Goal: Contribute content: Contribute content

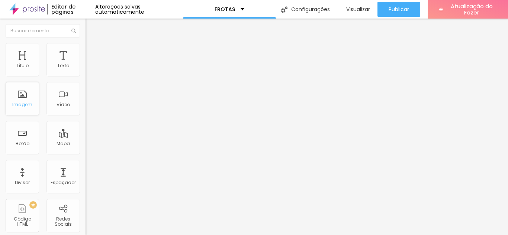
click at [21, 98] on div "Imagem" at bounding box center [22, 98] width 33 height 33
click at [90, 64] on font "Adicionar imagem" at bounding box center [112, 61] width 44 height 6
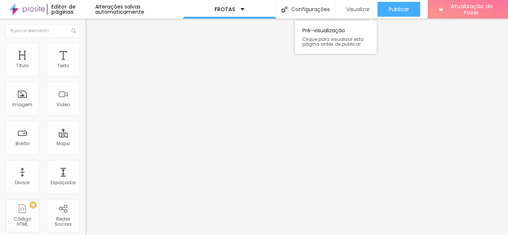
click at [356, 11] on font "Visualizar" at bounding box center [358, 9] width 24 height 7
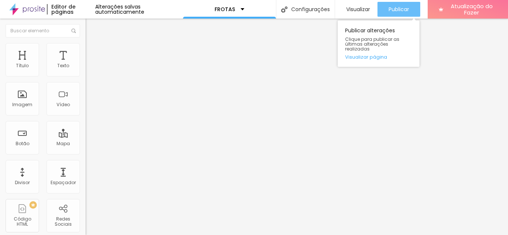
click at [399, 9] on font "Publicar" at bounding box center [399, 9] width 20 height 7
click at [397, 9] on font "Publicar" at bounding box center [399, 9] width 20 height 7
click at [392, 10] on font "Publicar" at bounding box center [399, 9] width 20 height 7
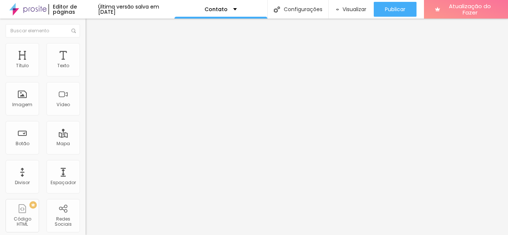
click at [92, 51] on font "Estilo" at bounding box center [98, 48] width 12 height 6
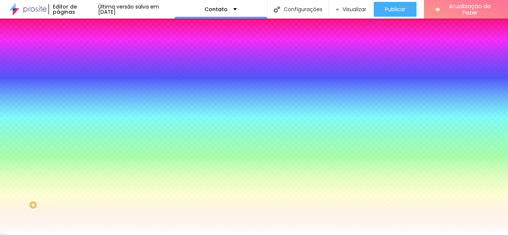
click at [92, 52] on font "Avançado" at bounding box center [104, 55] width 25 height 6
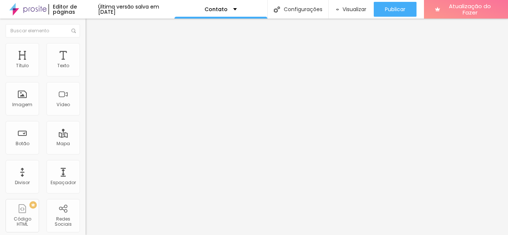
click at [92, 44] on font "Conteúdo" at bounding box center [103, 41] width 23 height 6
click at [92, 51] on font "Estilo" at bounding box center [98, 48] width 12 height 6
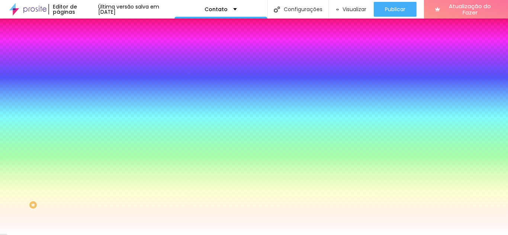
click at [86, 51] on li "Avançado" at bounding box center [129, 54] width 86 height 7
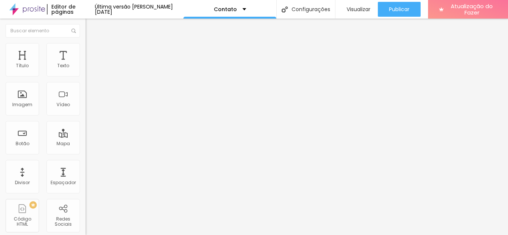
click at [86, 75] on div "Contato" at bounding box center [129, 68] width 86 height 13
click at [86, 75] on img at bounding box center [88, 77] width 4 height 4
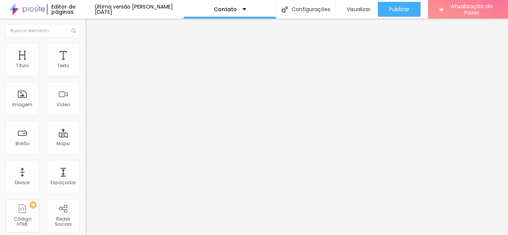
drag, startPoint x: 216, startPoint y: 128, endPoint x: 140, endPoint y: 129, distance: 75.9
type input "gabriel.agostinho@speedbrasil.net.br"
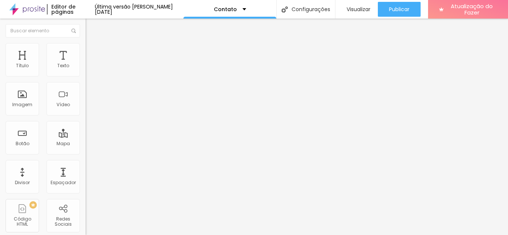
click at [92, 51] on font "Estilo" at bounding box center [98, 48] width 12 height 6
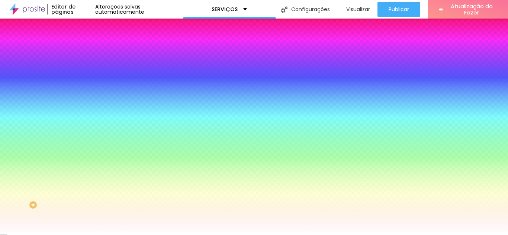
click at [86, 74] on input "#FFFFFF" at bounding box center [130, 74] width 89 height 7
drag, startPoint x: 78, startPoint y: 75, endPoint x: 58, endPoint y: 74, distance: 20.1
click at [86, 74] on input "#FFFFFF" at bounding box center [130, 74] width 89 height 7
paste input "208656"
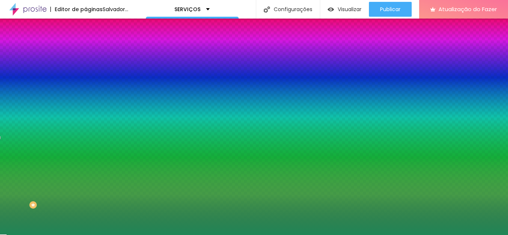
type input "#208656"
click at [86, 112] on div "Editar nulo Conteúdo Estilo Avançado Cor de fundo Voltar ao padrão #208656 0 Bo…" at bounding box center [129, 127] width 86 height 217
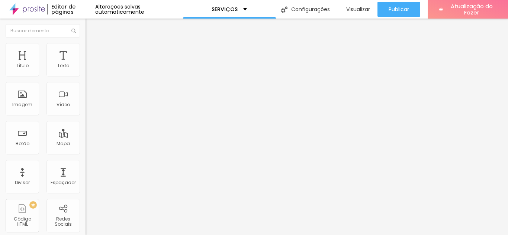
click at [92, 51] on font "Estilo" at bounding box center [98, 48] width 12 height 6
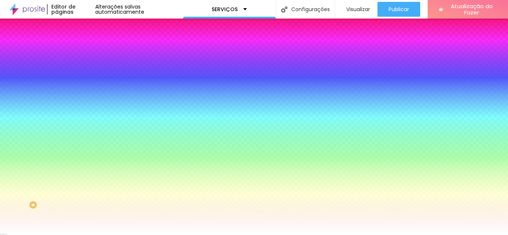
drag, startPoint x: 79, startPoint y: 134, endPoint x: 57, endPoint y: 135, distance: 22.7
click at [86, 109] on input "#FFFFFF" at bounding box center [130, 104] width 89 height 7
paste input "208656"
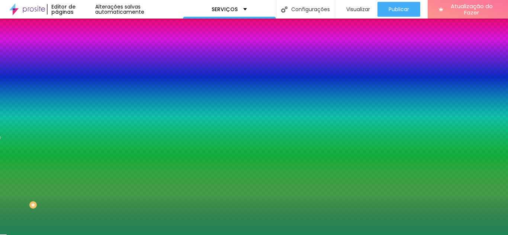
type input "#208656"
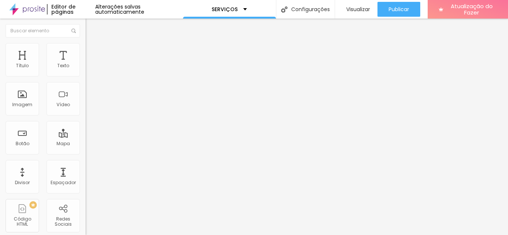
click at [91, 29] on img "button" at bounding box center [94, 27] width 6 height 6
click at [91, 28] on img "button" at bounding box center [94, 27] width 6 height 6
click at [90, 64] on font "Adicionar imagem" at bounding box center [112, 61] width 44 height 6
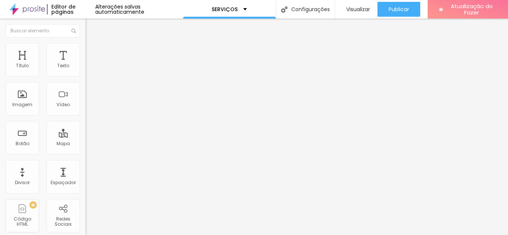
click at [90, 64] on font "Adicionar imagem" at bounding box center [112, 61] width 44 height 6
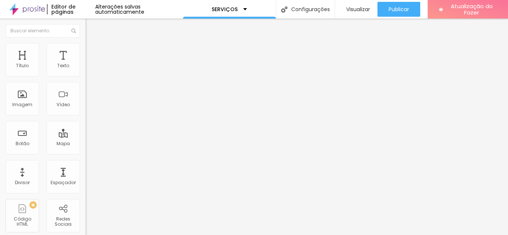
click at [86, 43] on img at bounding box center [89, 46] width 7 height 7
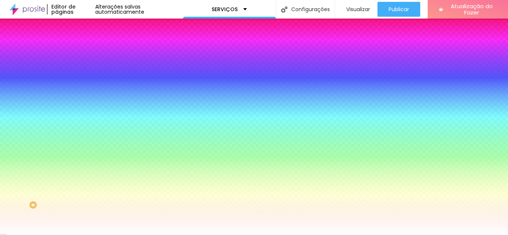
drag, startPoint x: 71, startPoint y: 134, endPoint x: 57, endPoint y: 134, distance: 13.4
click at [86, 109] on input "#FFFFFF" at bounding box center [130, 104] width 89 height 7
paste input "208656"
type input "#208656"
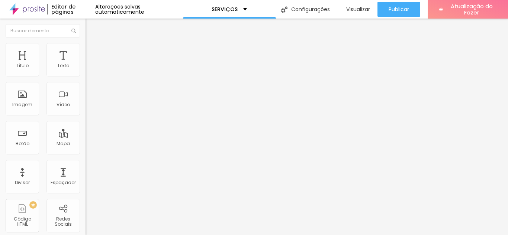
click at [90, 64] on font "Adicionar imagem" at bounding box center [112, 61] width 44 height 6
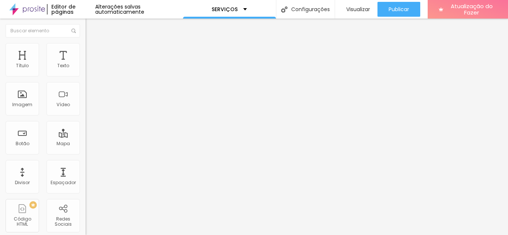
click at [92, 51] on font "Estilo" at bounding box center [98, 48] width 12 height 6
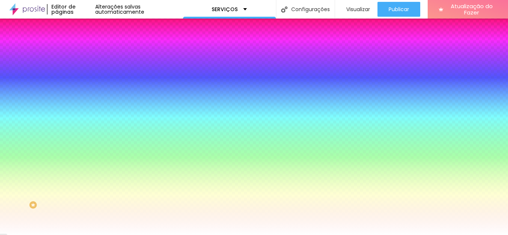
drag, startPoint x: 77, startPoint y: 135, endPoint x: 57, endPoint y: 134, distance: 20.1
click at [86, 109] on input "#FFFFFF" at bounding box center [130, 104] width 89 height 7
paste input "208656"
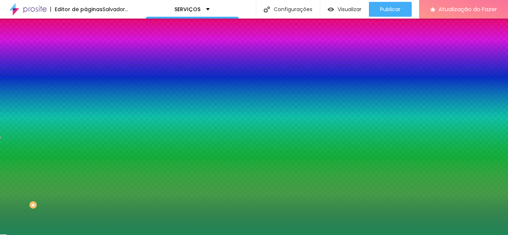
type input "#208656"
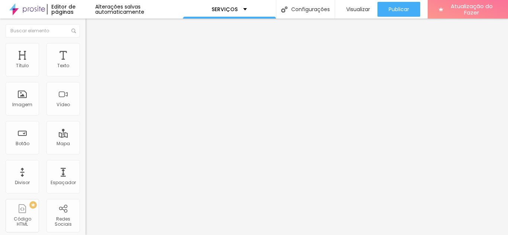
click at [90, 64] on font "Adicionar imagem" at bounding box center [112, 61] width 44 height 6
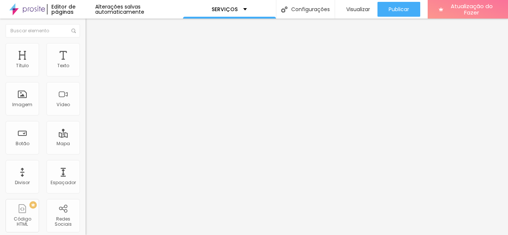
click at [90, 64] on font "Adicionar imagem" at bounding box center [112, 61] width 44 height 6
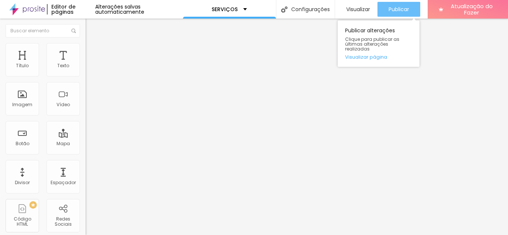
click at [400, 12] on font "Publicar" at bounding box center [399, 9] width 20 height 7
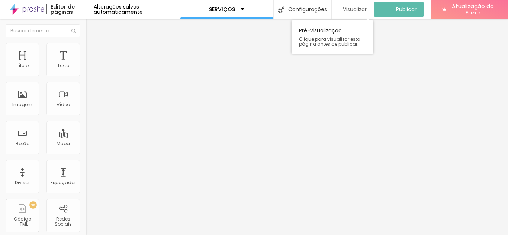
click at [350, 9] on font "Visualizar" at bounding box center [355, 9] width 24 height 7
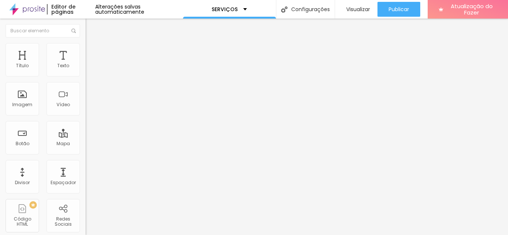
click at [86, 49] on li "Estilo" at bounding box center [129, 46] width 86 height 7
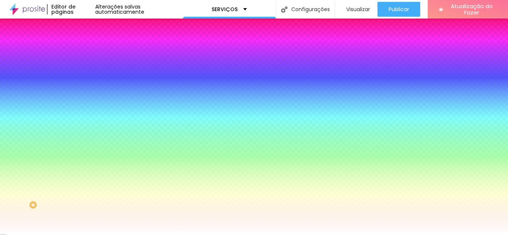
drag, startPoint x: 77, startPoint y: 136, endPoint x: 59, endPoint y: 134, distance: 17.6
click at [86, 109] on input "#FFFFFF" at bounding box center [130, 104] width 89 height 7
paste input "208656"
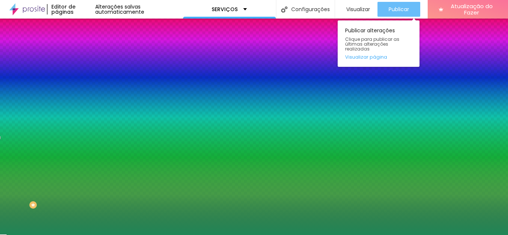
type input "#208656"
click at [395, 8] on font "Publicar" at bounding box center [399, 9] width 20 height 7
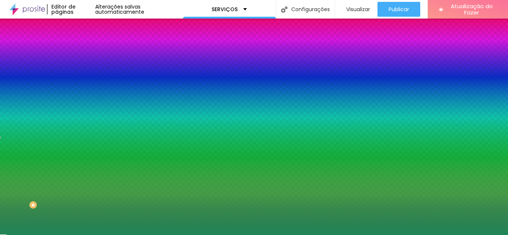
click at [90, 68] on font "Adicionar imagem" at bounding box center [112, 65] width 44 height 6
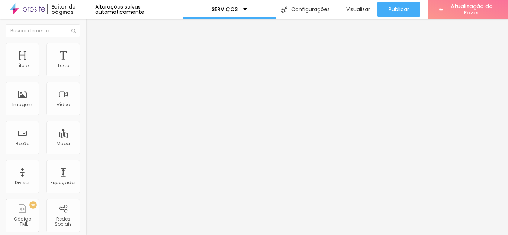
click at [92, 50] on font "Estilo" at bounding box center [98, 48] width 12 height 6
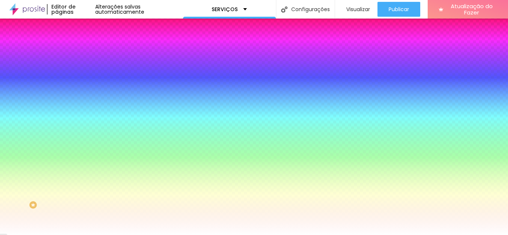
drag, startPoint x: 77, startPoint y: 135, endPoint x: 57, endPoint y: 135, distance: 20.5
click at [86, 109] on input "#FFFFFF" at bounding box center [130, 104] width 89 height 7
paste input "EAD"
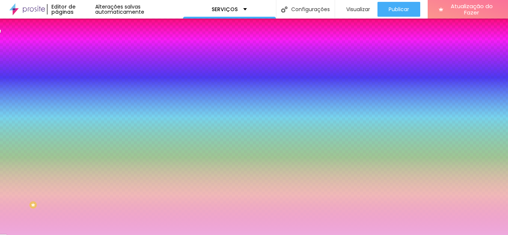
drag, startPoint x: 76, startPoint y: 136, endPoint x: 60, endPoint y: 135, distance: 15.6
click at [86, 109] on input "#EAD" at bounding box center [130, 104] width 89 height 7
drag, startPoint x: 74, startPoint y: 136, endPoint x: 59, endPoint y: 135, distance: 14.2
click at [86, 109] on input "#" at bounding box center [130, 104] width 89 height 7
paste input "208656"
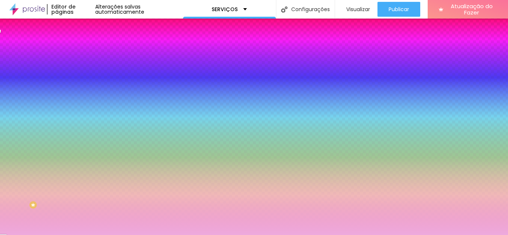
type input "#208656"
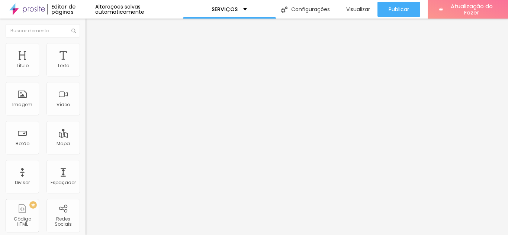
click at [90, 64] on font "Adicionar imagem" at bounding box center [112, 61] width 44 height 6
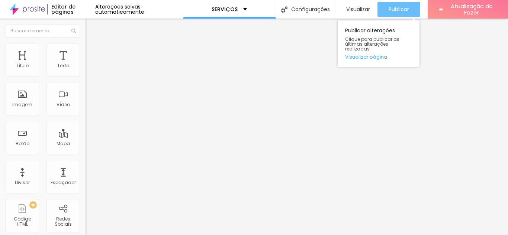
click at [398, 10] on font "Publicar" at bounding box center [399, 9] width 20 height 7
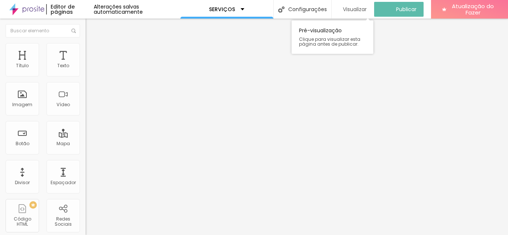
click at [354, 9] on font "Visualizar" at bounding box center [355, 9] width 24 height 7
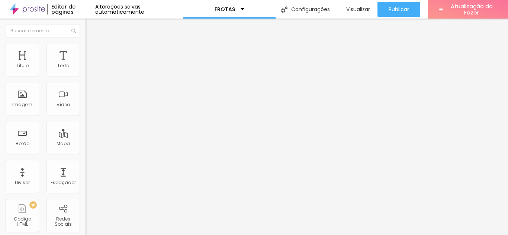
click at [90, 64] on font "Adicionar imagem" at bounding box center [112, 61] width 44 height 6
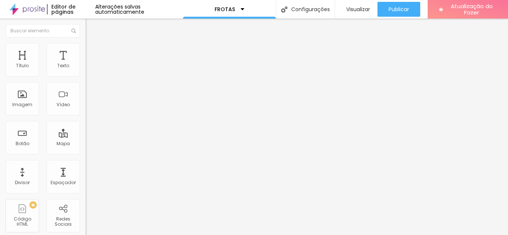
click at [90, 64] on font "Adicionar imagem" at bounding box center [112, 61] width 44 height 6
click at [22, 97] on div "Imagem" at bounding box center [22, 98] width 33 height 33
click at [90, 64] on font "Adicionar imagem" at bounding box center [112, 61] width 44 height 6
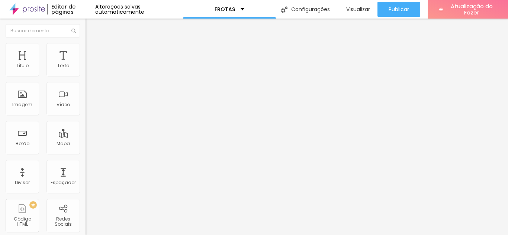
click at [90, 64] on font "Adicionar imagem" at bounding box center [112, 61] width 44 height 6
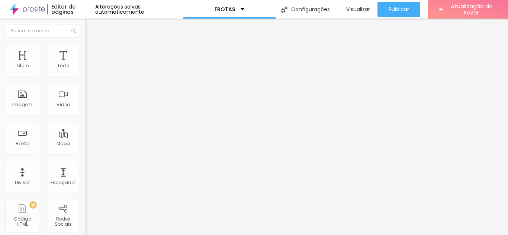
click at [90, 64] on font "Adicionar imagem" at bounding box center [112, 61] width 44 height 6
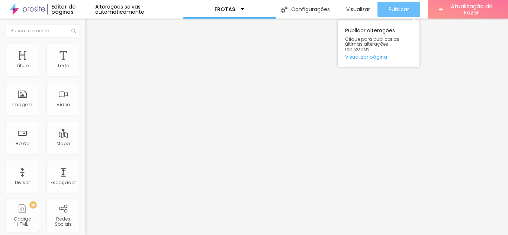
click at [393, 12] on font "Publicar" at bounding box center [399, 9] width 20 height 7
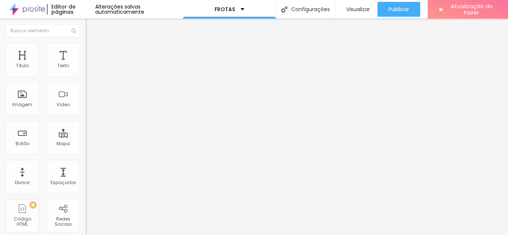
click at [90, 64] on font "Adicionar imagem" at bounding box center [112, 61] width 44 height 6
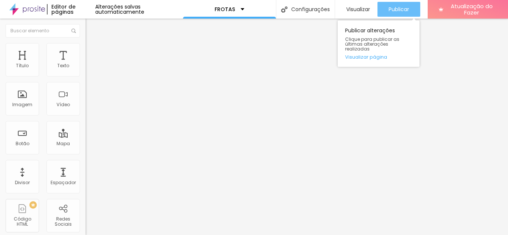
click at [397, 10] on font "Publicar" at bounding box center [399, 9] width 20 height 7
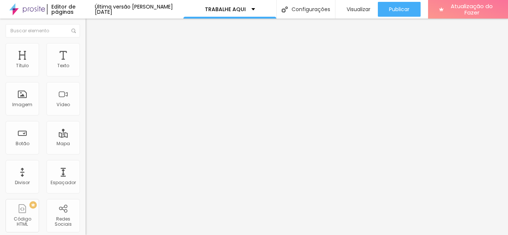
click at [86, 75] on img at bounding box center [88, 77] width 4 height 4
click at [355, 10] on font "Visualizar" at bounding box center [359, 9] width 24 height 7
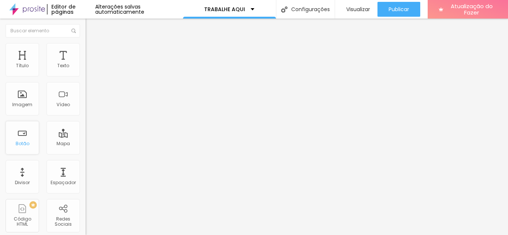
click at [24, 141] on font "Botão" at bounding box center [23, 144] width 14 height 6
click at [91, 29] on img "button" at bounding box center [94, 27] width 6 height 6
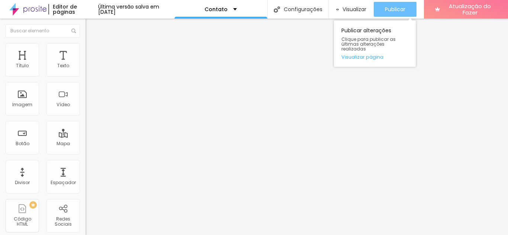
click at [395, 11] on font "Publicar" at bounding box center [395, 9] width 20 height 7
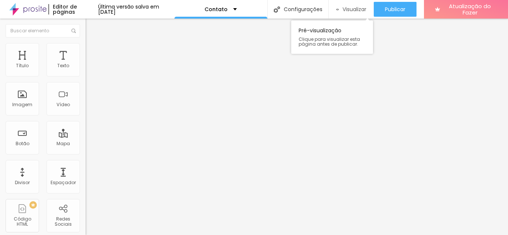
click at [356, 9] on font "Visualizar" at bounding box center [354, 9] width 24 height 7
